Goal: Transaction & Acquisition: Download file/media

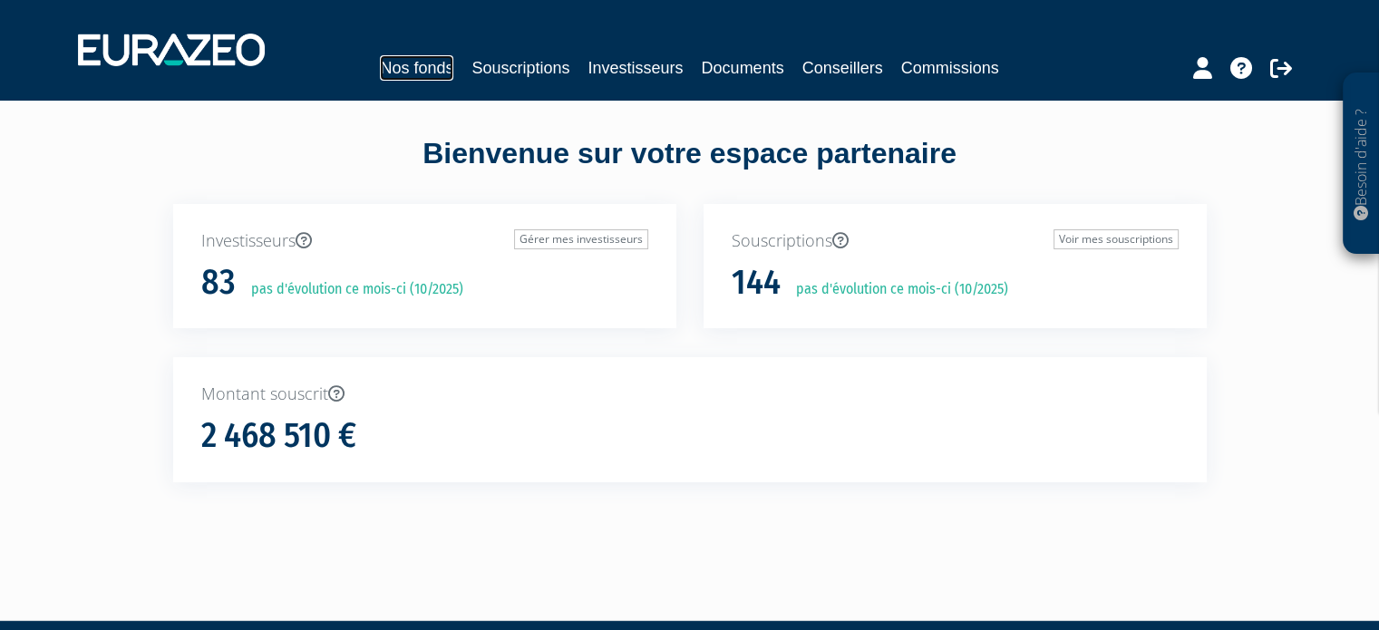
click at [394, 62] on link "Nos fonds" at bounding box center [416, 67] width 73 height 25
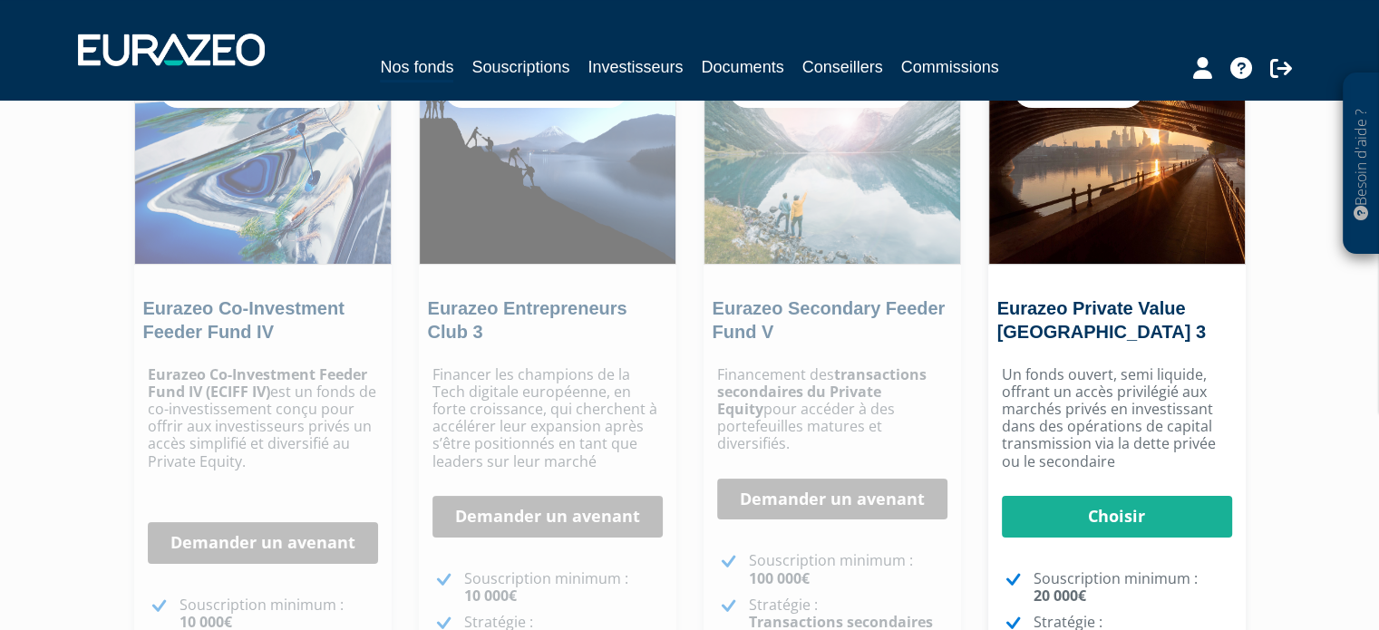
scroll to position [272, 0]
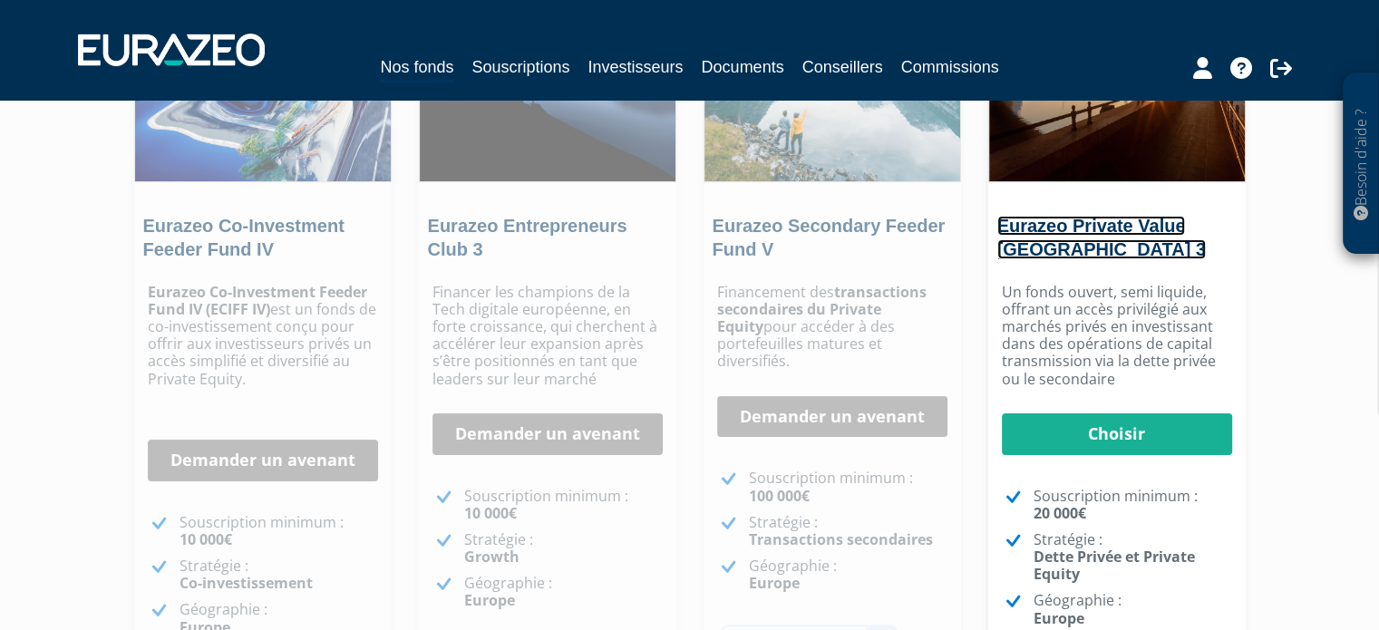
click at [1094, 232] on link "Eurazeo Private Value Europe 3" at bounding box center [1101, 238] width 208 height 44
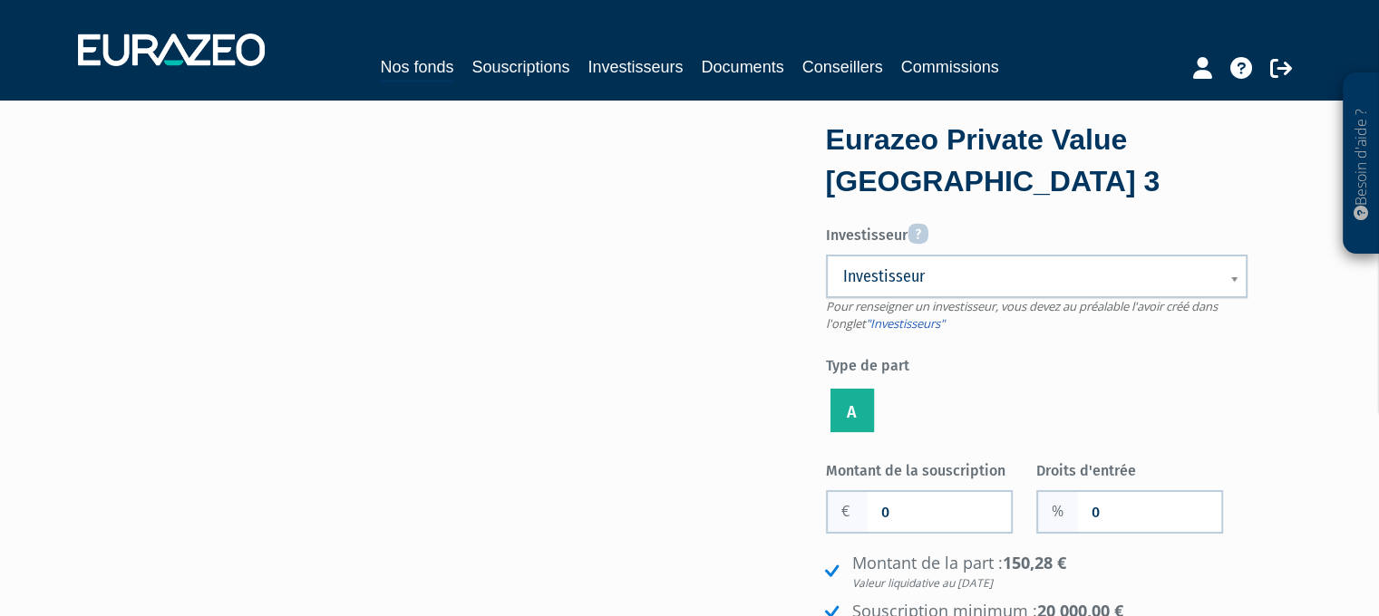
click at [1000, 278] on span "Investisseur" at bounding box center [1024, 277] width 363 height 22
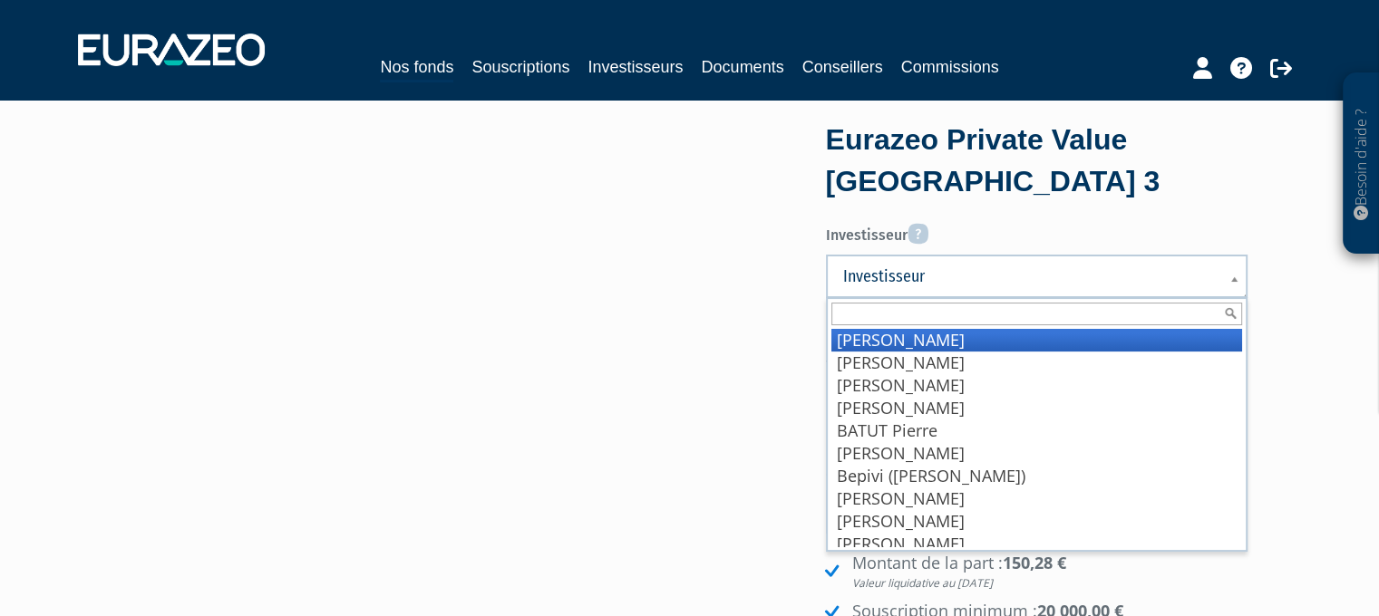
click at [1133, 160] on div "Eurazeo Private Value [GEOGRAPHIC_DATA] 3" at bounding box center [1036, 161] width 421 height 82
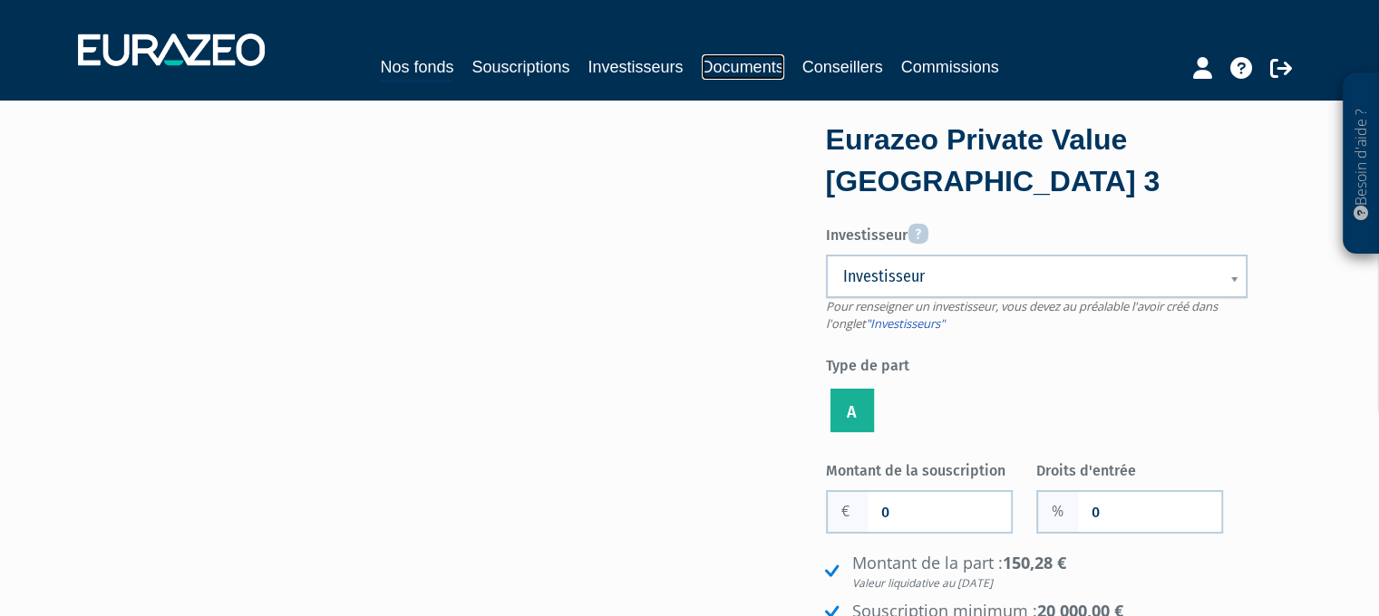
click at [729, 60] on link "Documents" at bounding box center [743, 66] width 82 height 25
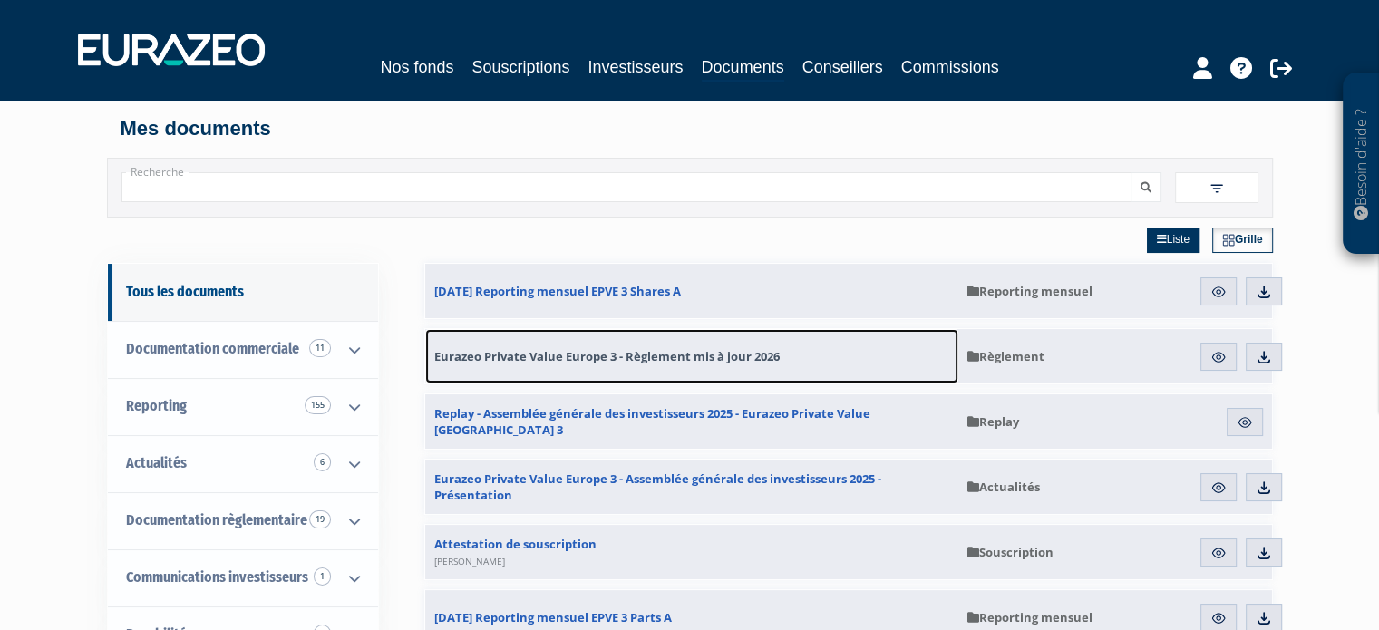
click at [735, 353] on span "Eurazeo Private Value Europe 3 - Règlement mis à jour 2026" at bounding box center [606, 356] width 345 height 16
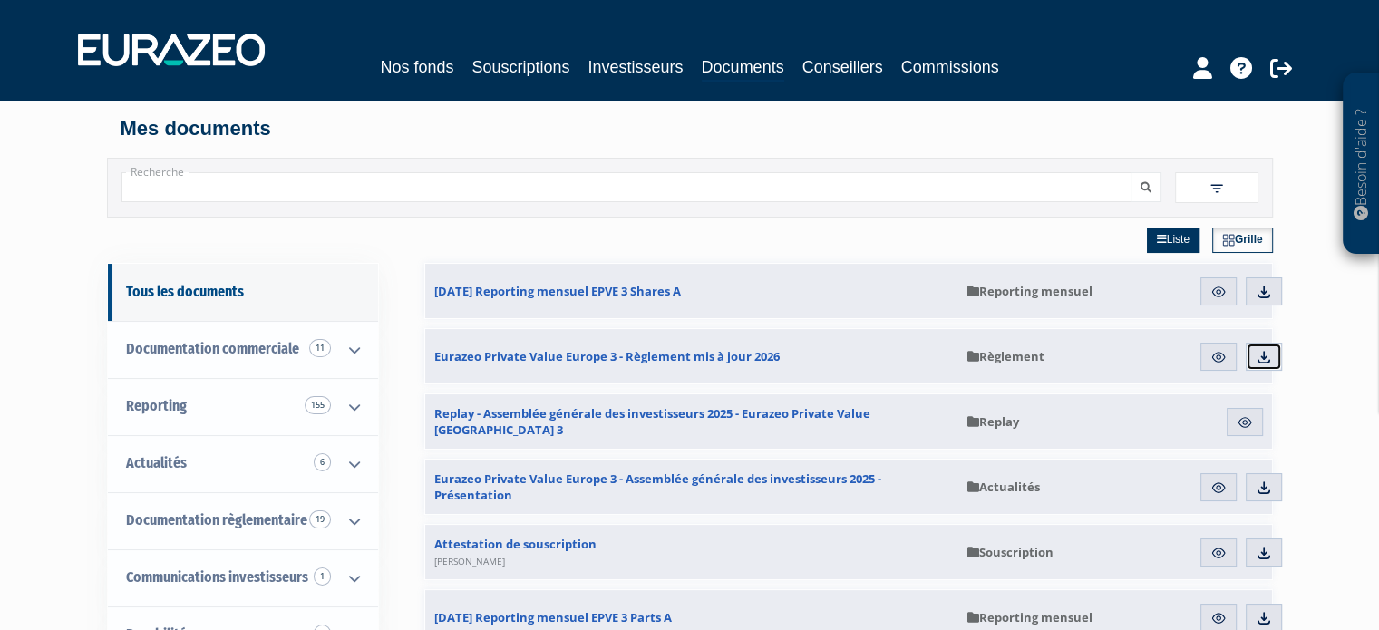
click at [1261, 354] on img at bounding box center [1263, 357] width 16 height 16
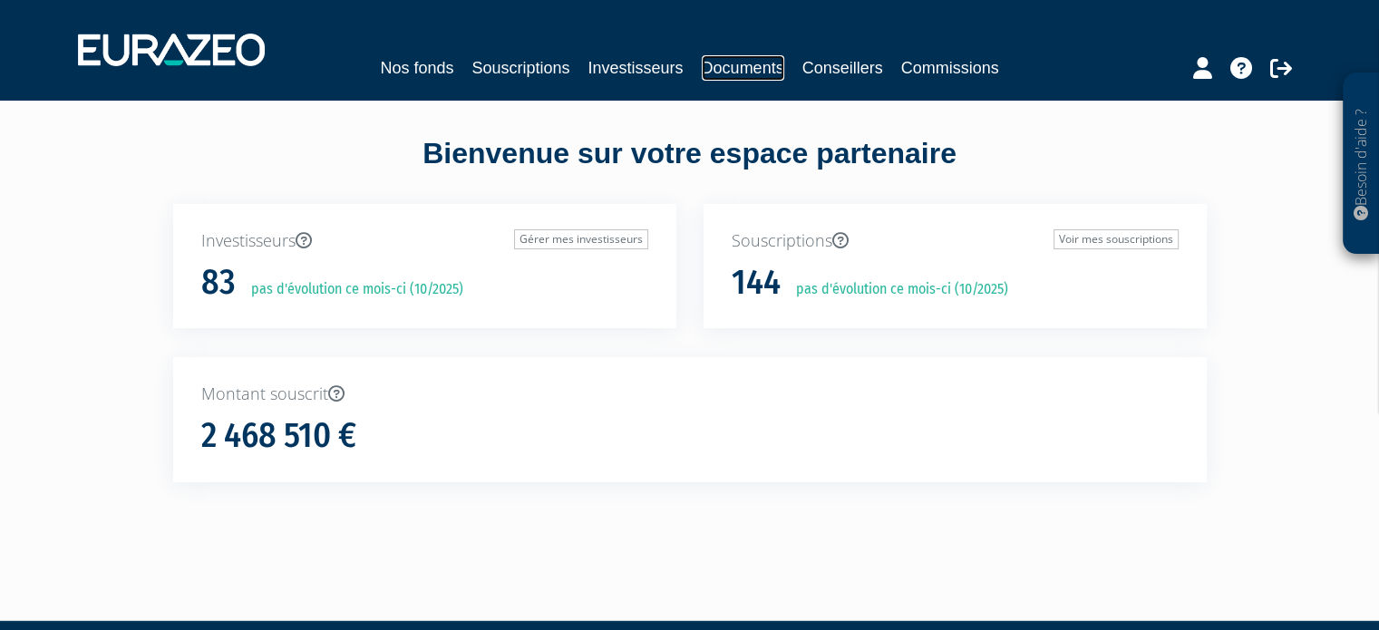
click at [707, 63] on link "Documents" at bounding box center [743, 67] width 82 height 25
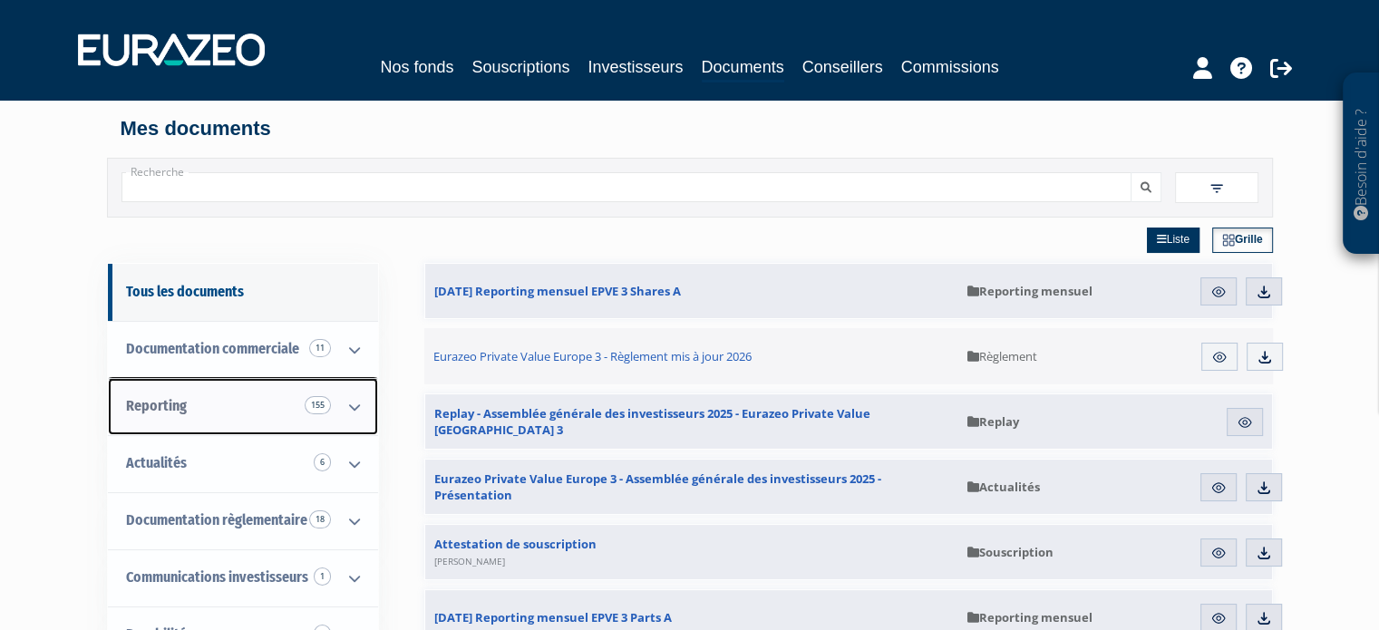
click at [159, 398] on span "Reporting 155" at bounding box center [156, 405] width 61 height 17
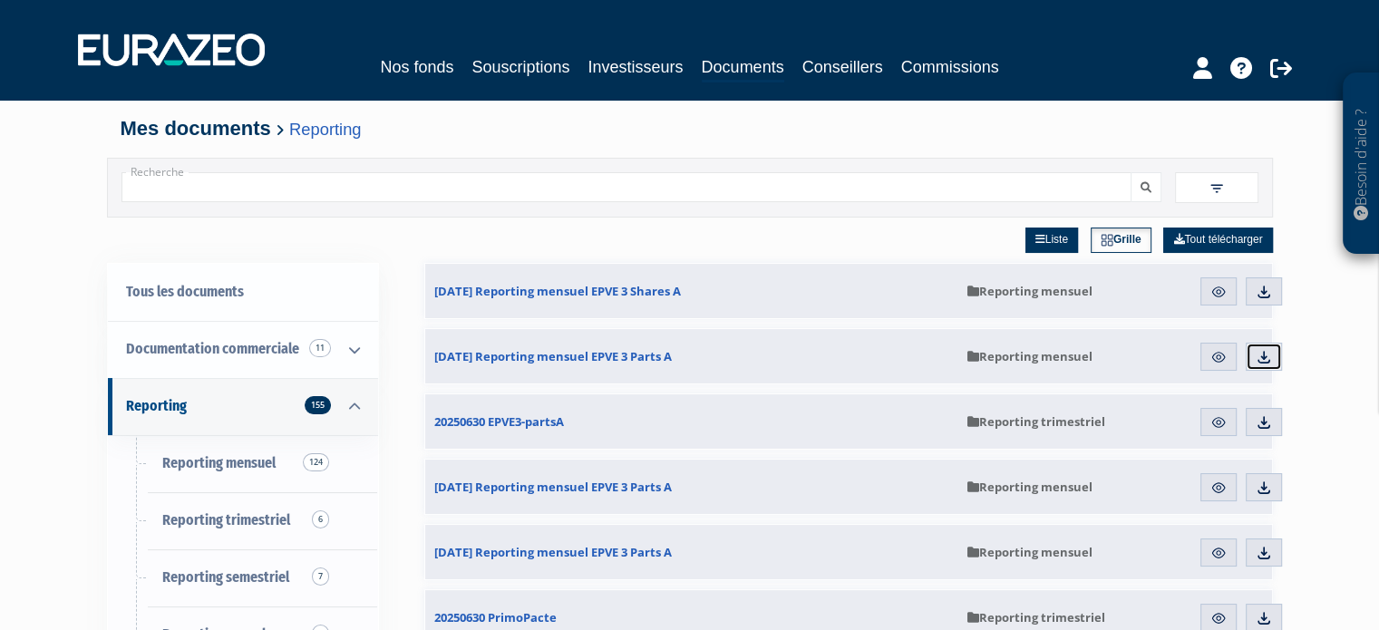
click at [1271, 354] on img at bounding box center [1263, 357] width 16 height 16
